Goal: Transaction & Acquisition: Obtain resource

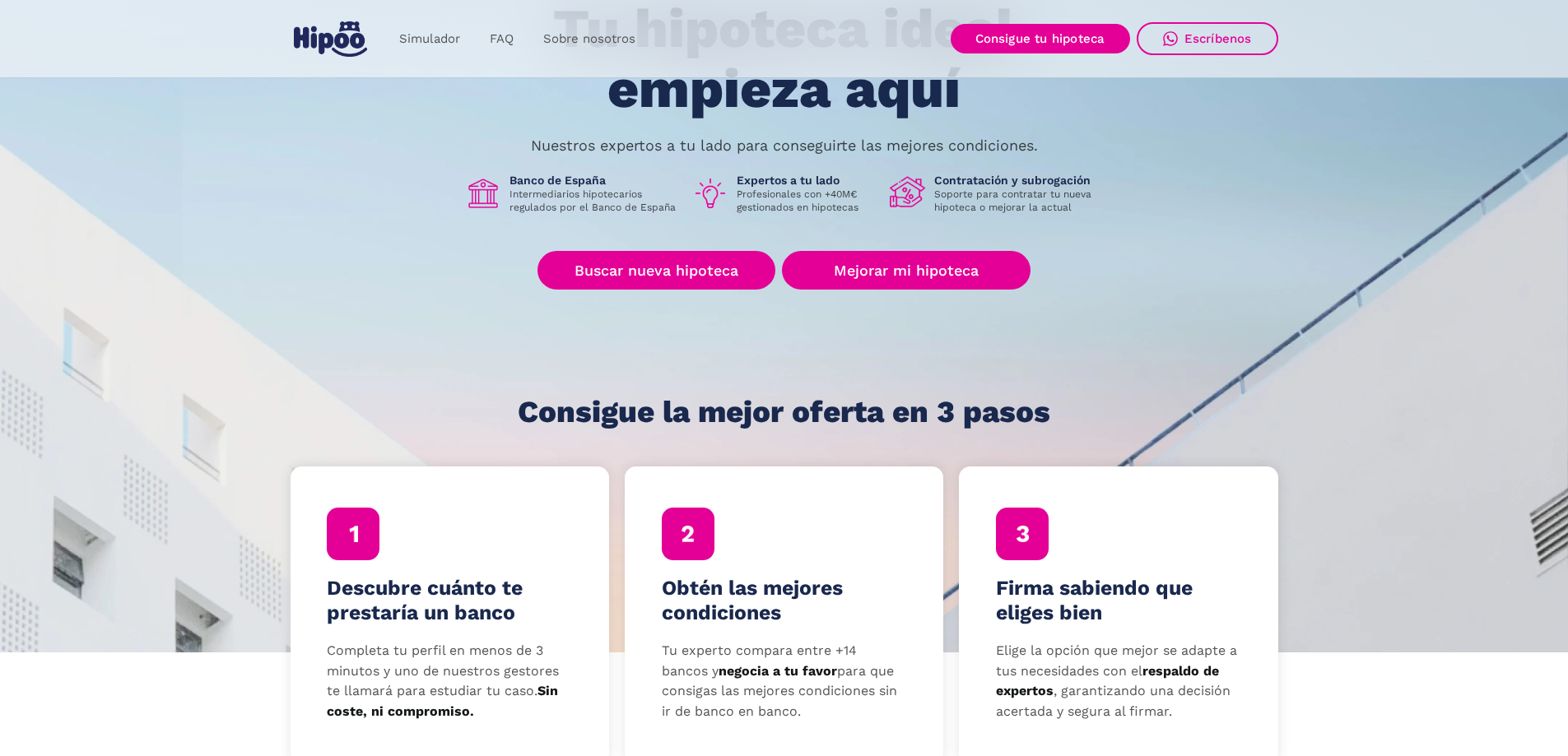
scroll to position [164, 0]
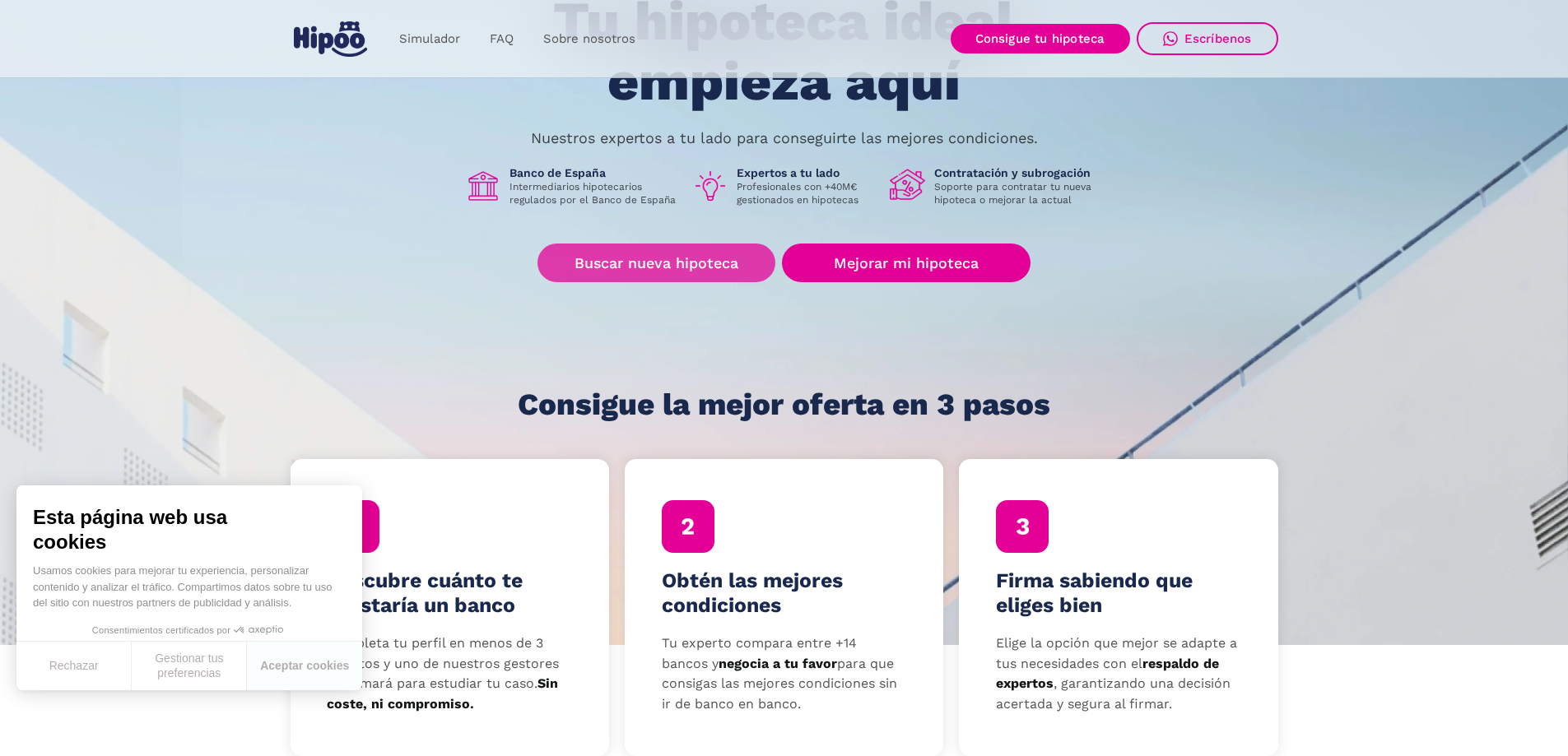
click at [691, 260] on link "Buscar nueva hipoteca" at bounding box center [656, 262] width 238 height 39
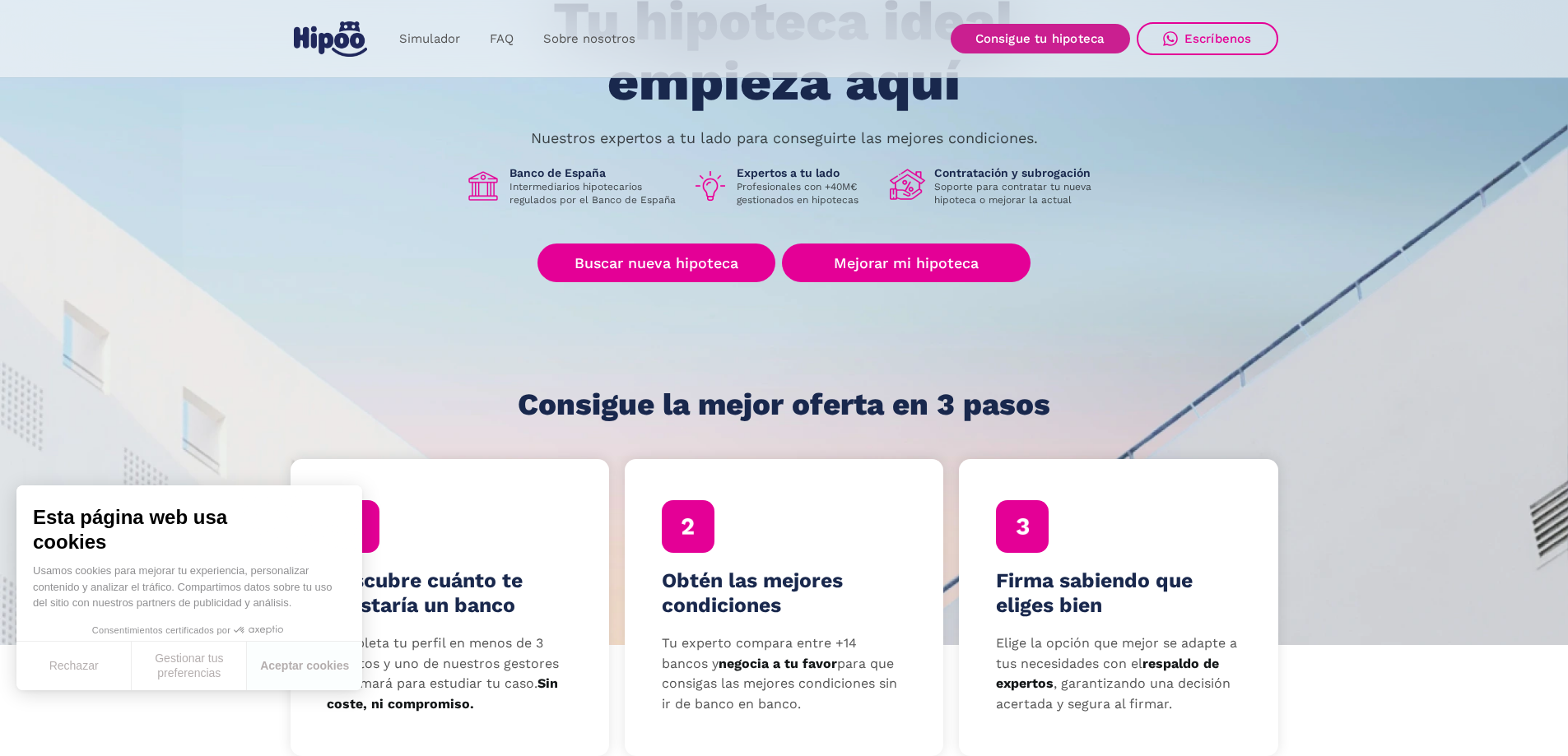
click at [1066, 43] on link "Consigue tu hipoteca" at bounding box center [1041, 39] width 180 height 30
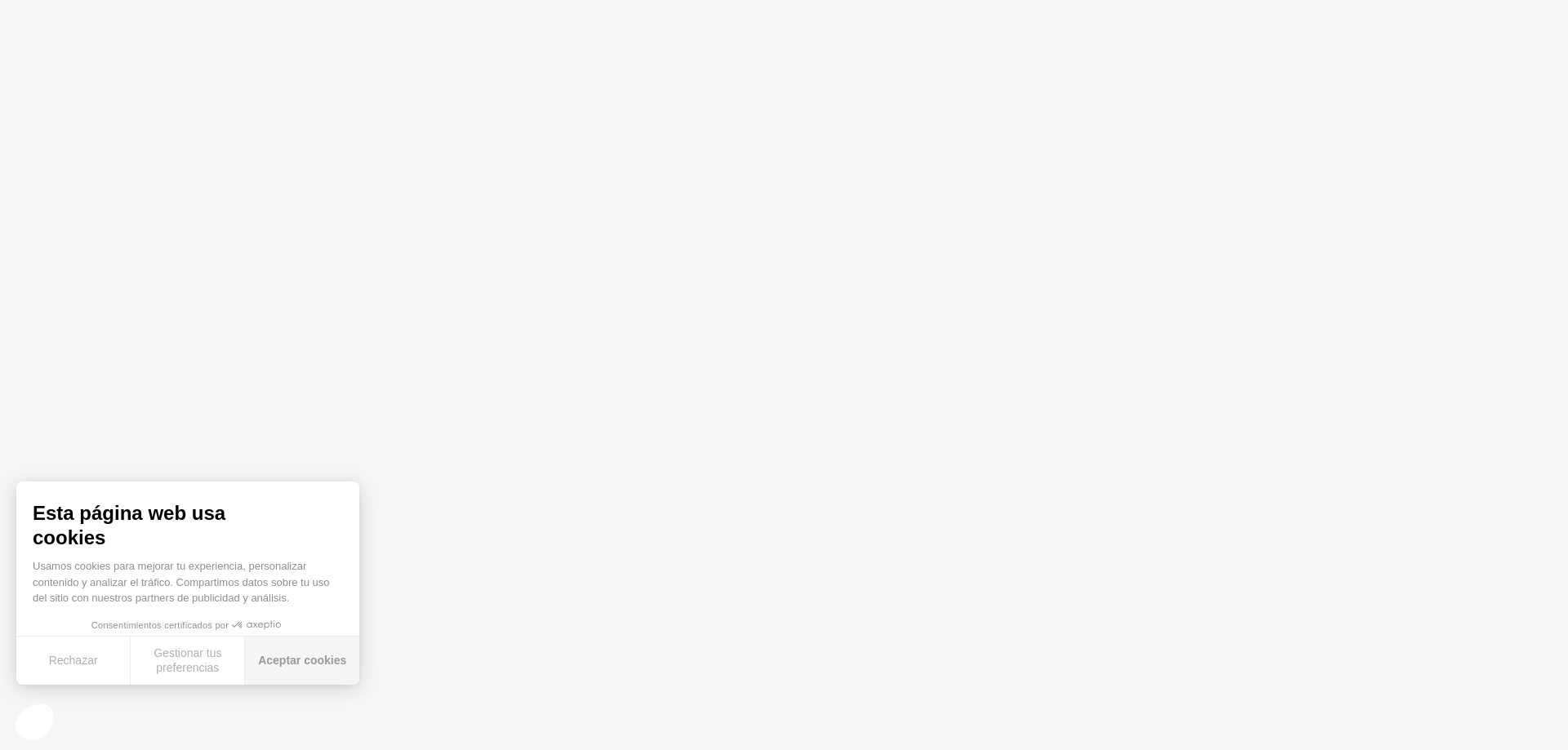
click at [341, 671] on button "Aceptar cookies" at bounding box center [302, 661] width 114 height 48
